Goal: Task Accomplishment & Management: Use online tool/utility

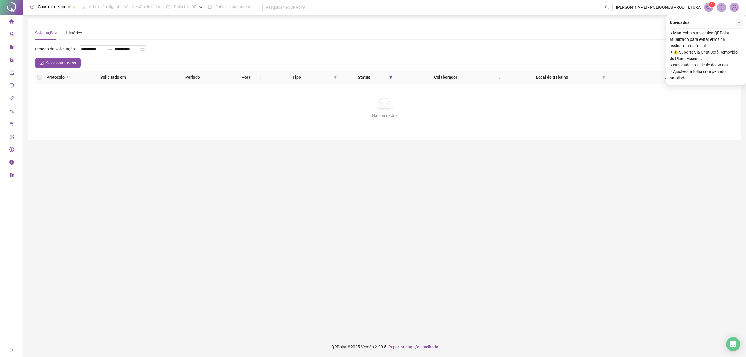
click at [739, 22] on icon "close" at bounding box center [738, 22] width 3 height 3
click at [738, 23] on icon "close" at bounding box center [739, 22] width 4 height 4
click at [739, 22] on icon "close" at bounding box center [739, 22] width 4 height 4
click at [740, 22] on icon "close" at bounding box center [739, 22] width 4 height 4
